Goal: Find specific page/section: Find specific page/section

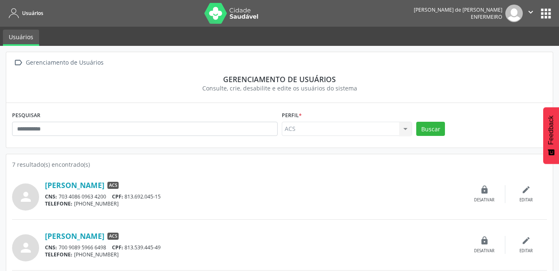
drag, startPoint x: 41, startPoint y: 199, endPoint x: 53, endPoint y: 200, distance: 11.8
click at [44, 199] on div "person" at bounding box center [28, 193] width 33 height 33
click at [131, 194] on div "CNS: 703 4086 0963 4200 CPF: 813.692.045-15" at bounding box center [254, 196] width 419 height 7
drag, startPoint x: 131, startPoint y: 194, endPoint x: 126, endPoint y: 193, distance: 4.7
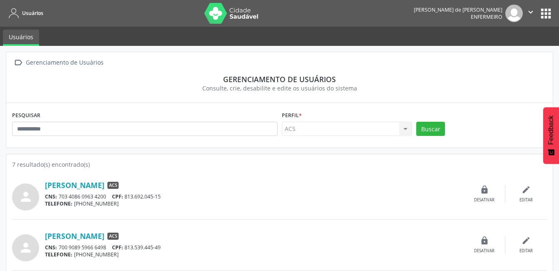
click at [126, 193] on div "CNS: 703 4086 0963 4200 CPF: 813.692.045-15" at bounding box center [254, 196] width 419 height 7
drag, startPoint x: 126, startPoint y: 193, endPoint x: 110, endPoint y: 194, distance: 15.9
click at [110, 194] on div "CNS: 703 4086 0963 4200 CPF: 813.692.045-15" at bounding box center [254, 196] width 419 height 7
click at [111, 194] on div "CNS: 703 4086 0963 4200 CPF: 813.692.045-15" at bounding box center [254, 196] width 419 height 7
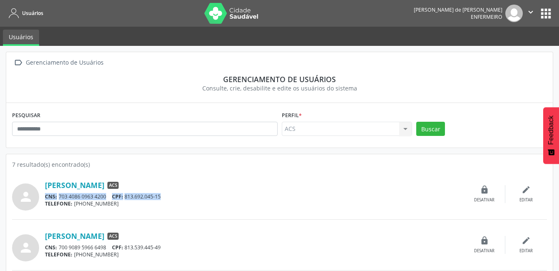
click at [111, 194] on div "CNS: 703 4086 0963 4200 CPF: 813.692.045-15" at bounding box center [254, 196] width 419 height 7
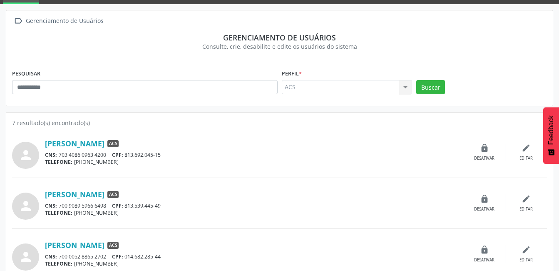
click at [61, 152] on div "CNS: 703 4086 0963 4200 CPF: 813.692.045-15" at bounding box center [254, 154] width 419 height 7
click at [50, 173] on div "person [PERSON_NAME] ACS CNS: 703 4086 0963 4200 CPF: 813.692.045-15 TELEFONE: …" at bounding box center [279, 157] width 535 height 42
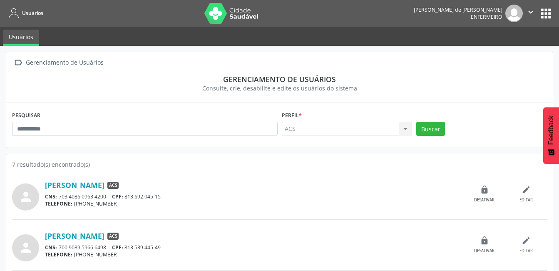
click at [47, 7] on nav "Usuários [PERSON_NAME] Enfermeiro  Configurações Sair apps" at bounding box center [279, 13] width 559 height 27
click at [49, 22] on nav "Usuários [PERSON_NAME] Enfermeiro  Configurações Sair apps" at bounding box center [279, 13] width 559 height 27
click at [548, 12] on button "apps" at bounding box center [546, 13] width 15 height 15
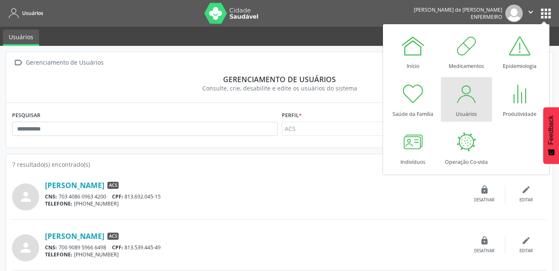
click at [454, 99] on div at bounding box center [466, 93] width 25 height 25
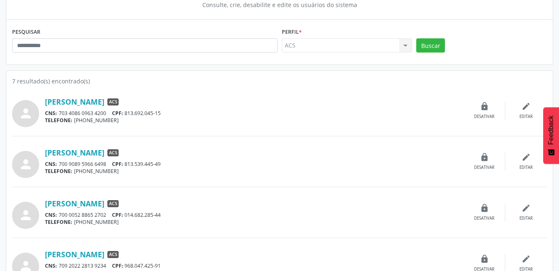
scroll to position [125, 0]
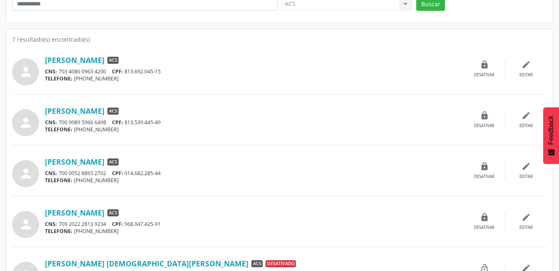
drag, startPoint x: 101, startPoint y: 76, endPoint x: 107, endPoint y: 73, distance: 7.4
click at [107, 73] on div "Auricelia da Silva Simoes ACS CNS: 703 4086 0963 4200 CPF: 813.692.045-15 TELEF…" at bounding box center [254, 68] width 419 height 27
click at [67, 60] on link "[PERSON_NAME]" at bounding box center [75, 59] width 60 height 9
